Goal: Find specific fact: Find contact information

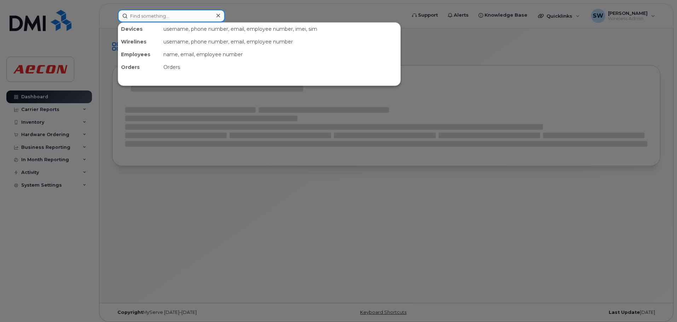
click at [174, 12] on input at bounding box center [171, 16] width 107 height 13
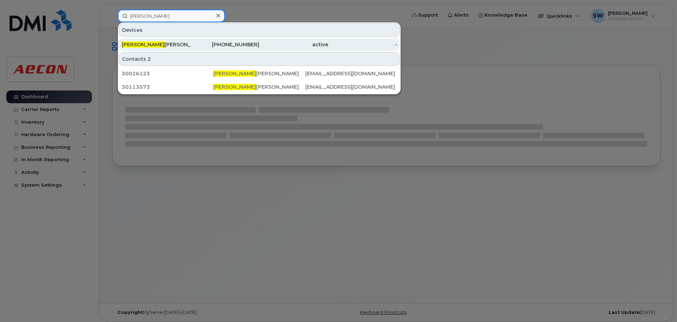
type input "[PERSON_NAME]"
click at [224, 42] on div "[PHONE_NUMBER]" at bounding box center [225, 44] width 69 height 7
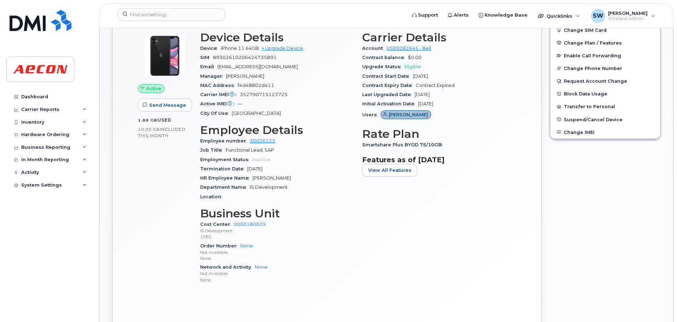
scroll to position [177, 0]
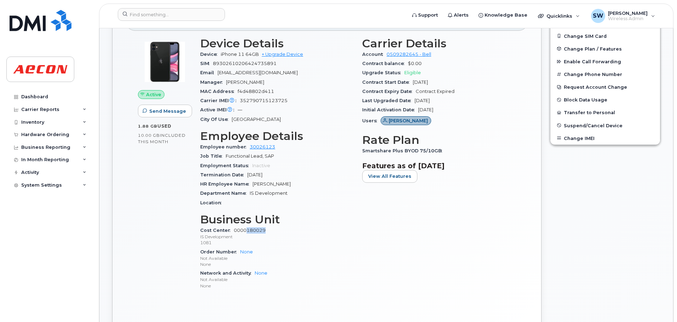
drag, startPoint x: 266, startPoint y: 231, endPoint x: 246, endPoint y: 232, distance: 20.6
click at [246, 232] on div "Cost Center 0000180029 IS Development 1081" at bounding box center [277, 237] width 154 height 22
copy link "180029"
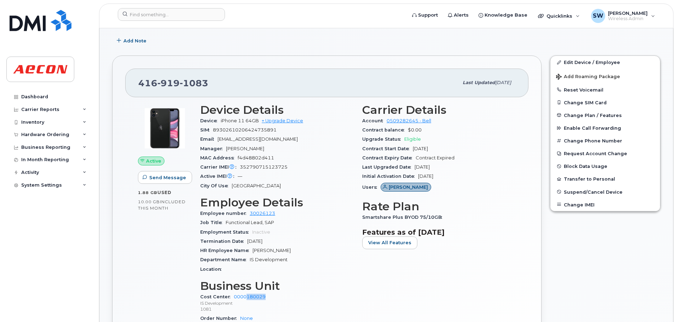
scroll to position [106, 0]
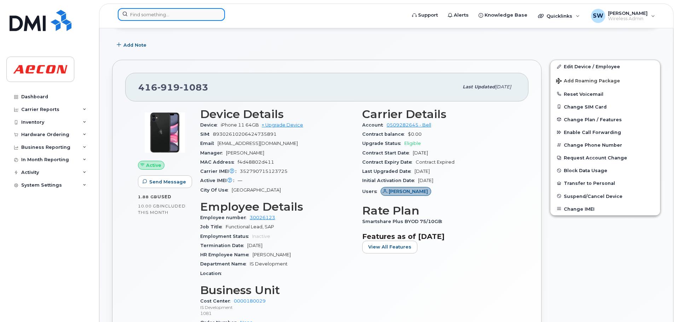
click at [173, 10] on input at bounding box center [171, 14] width 107 height 13
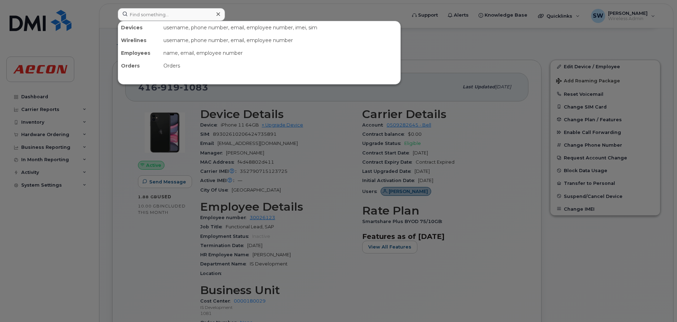
click at [316, 151] on div at bounding box center [338, 161] width 677 height 322
